Goal: Task Accomplishment & Management: Use online tool/utility

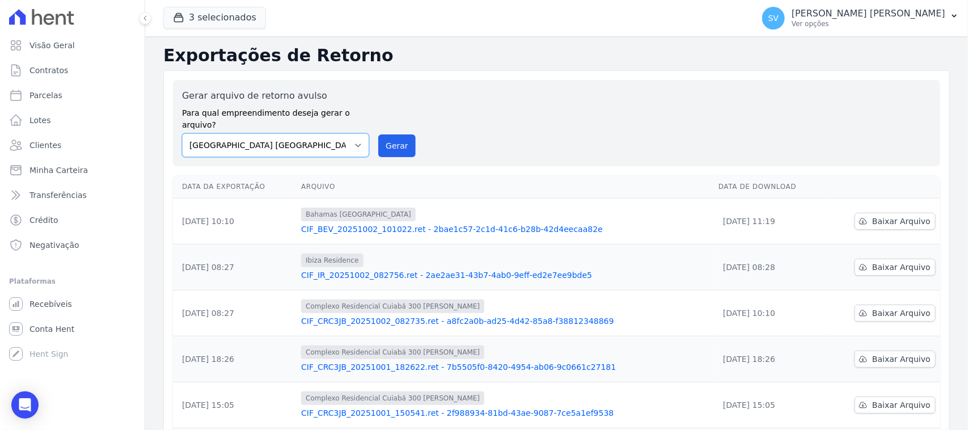
click at [317, 134] on select "[GEOGRAPHIC_DATA] COMPLEXO RESIDENCIAL [GEOGRAPHIC_DATA] 300 - [PERSON_NAME][GE…" at bounding box center [275, 145] width 187 height 24
select select "a999329b-d322-46c5-b2df-9163b092fb9b"
click at [182, 133] on select "[GEOGRAPHIC_DATA] COMPLEXO RESIDENCIAL [GEOGRAPHIC_DATA] 300 - [PERSON_NAME][GE…" at bounding box center [275, 145] width 187 height 24
drag, startPoint x: 387, startPoint y: 129, endPoint x: 522, endPoint y: 107, distance: 136.9
click at [387, 134] on button "Gerar" at bounding box center [396, 145] width 37 height 23
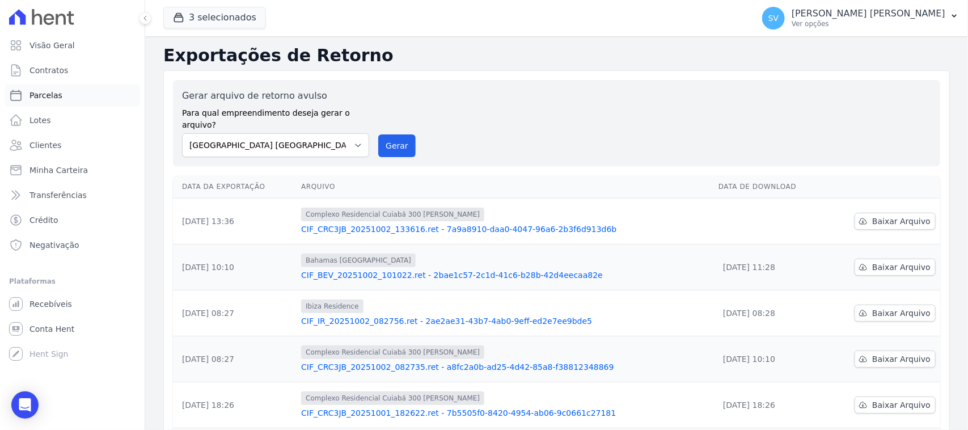
click at [101, 99] on link "Parcelas" at bounding box center [73, 95] width 136 height 23
select select
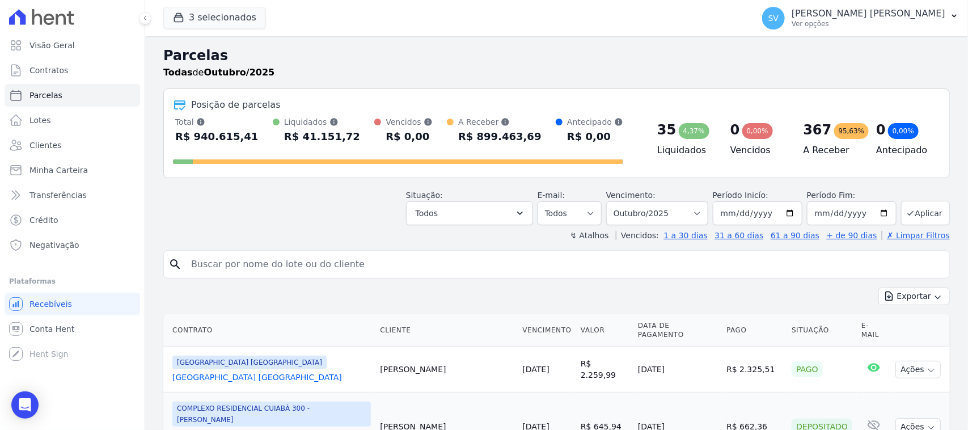
click at [441, 262] on input "search" at bounding box center [564, 264] width 761 height 23
type input "thaylla"
